Goal: Find specific page/section

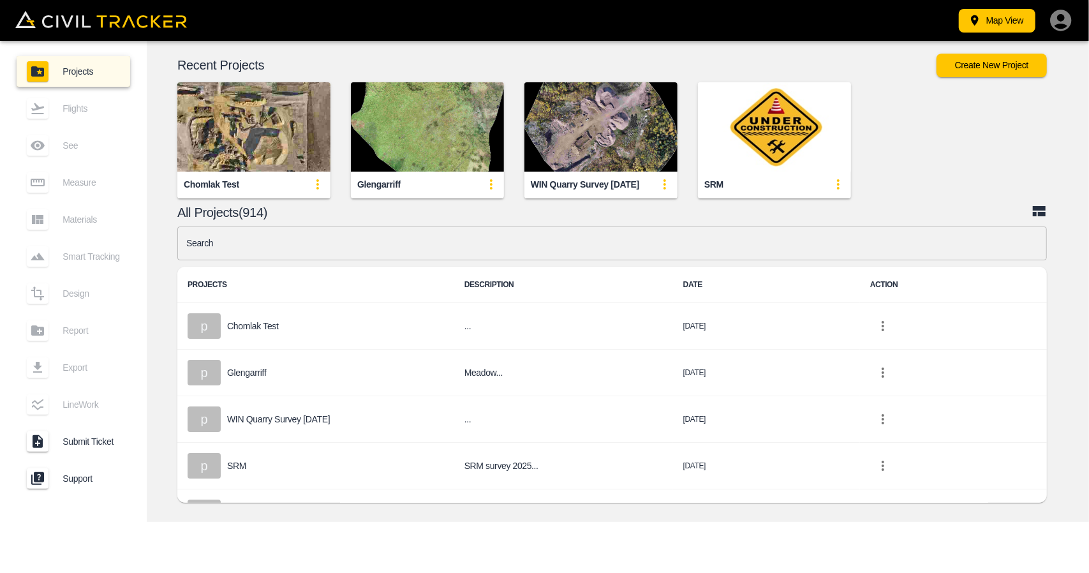
click at [433, 244] on input "text" at bounding box center [611, 243] width 869 height 34
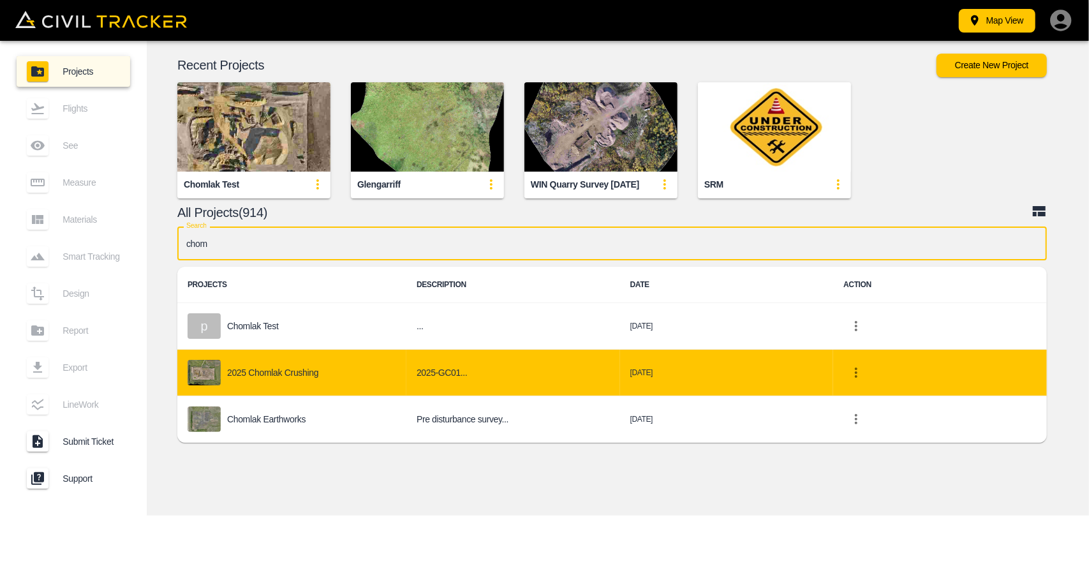
type input "chom"
click at [304, 371] on p "2025 Chomlak Crushing" at bounding box center [272, 372] width 91 height 10
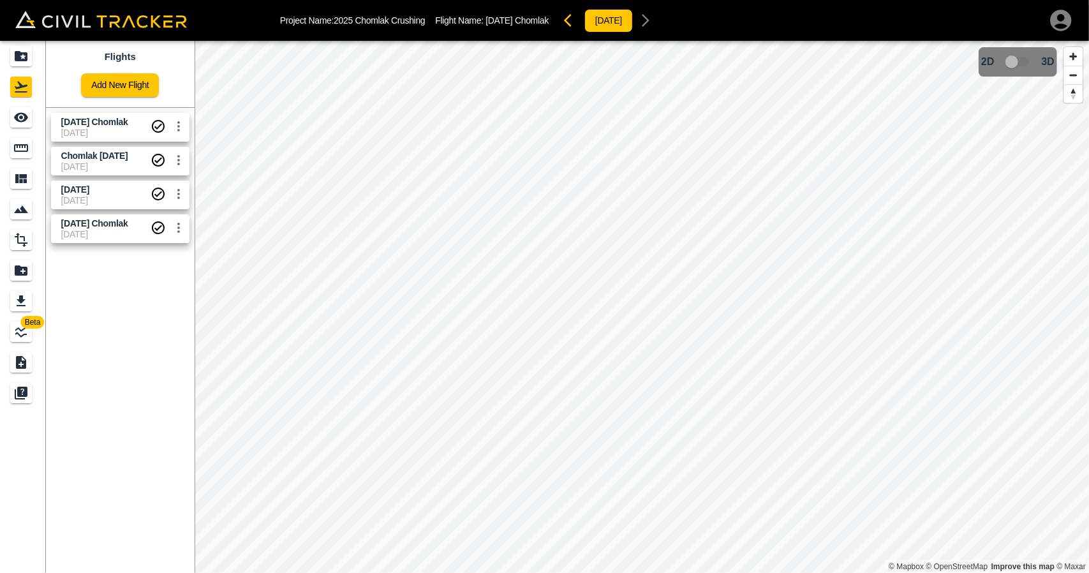
click at [91, 127] on span "[DATE] Chomlak" at bounding box center [105, 122] width 89 height 12
click at [13, 144] on div "Measure" at bounding box center [21, 148] width 22 height 20
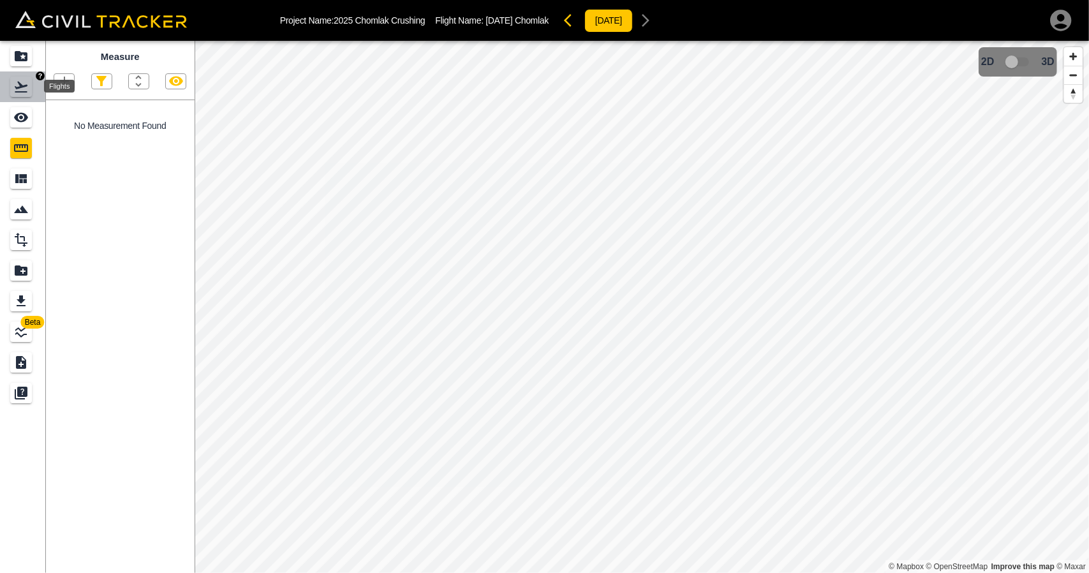
click at [33, 94] on div "Flights" at bounding box center [23, 87] width 26 height 20
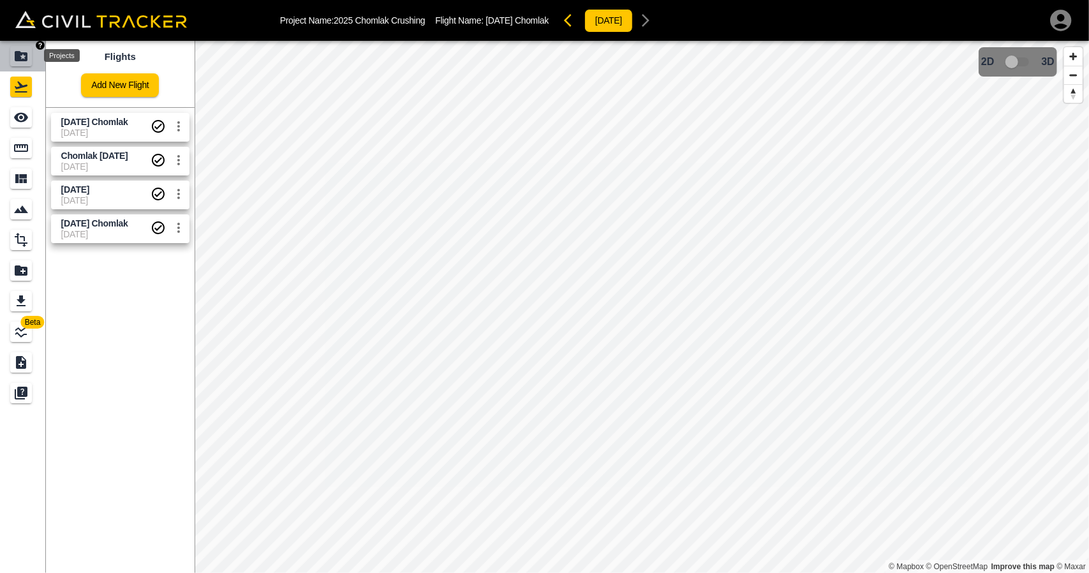
drag, startPoint x: 24, startPoint y: 48, endPoint x: 21, endPoint y: 1, distance: 47.9
click at [24, 48] on div "Projects" at bounding box center [21, 56] width 22 height 20
